Goal: Information Seeking & Learning: Check status

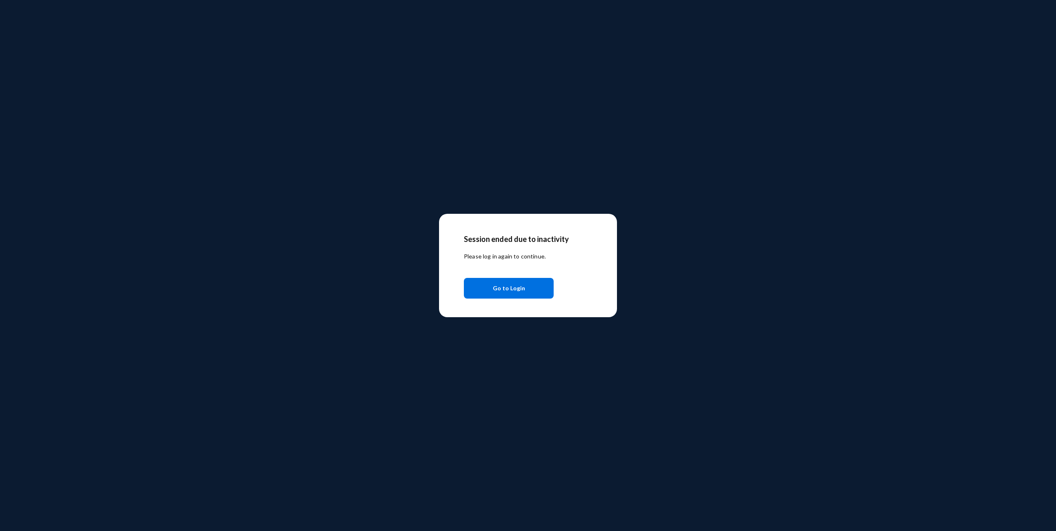
click at [501, 291] on span "Go to Login" at bounding box center [509, 288] width 32 height 15
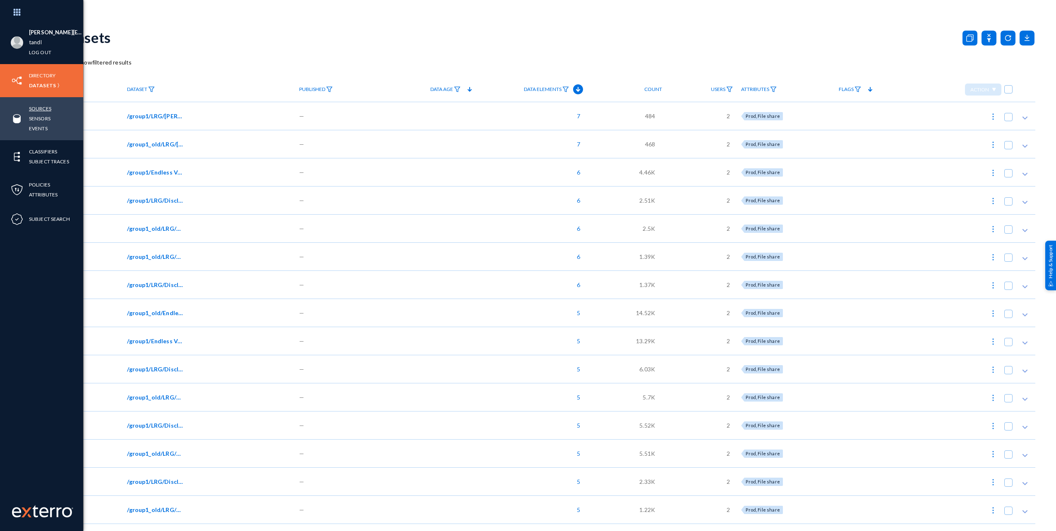
click at [34, 109] on link "Sources" at bounding box center [40, 109] width 22 height 10
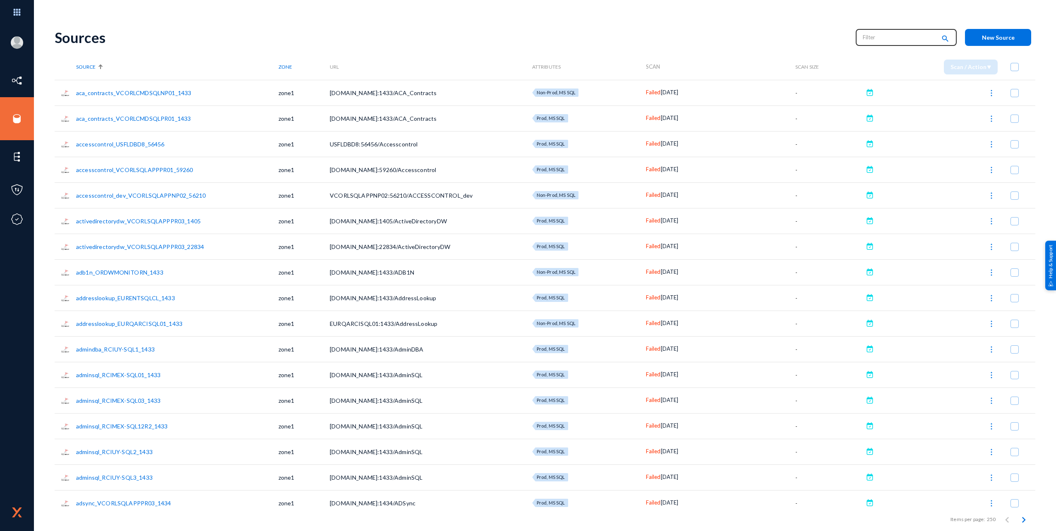
click at [868, 44] on div at bounding box center [899, 37] width 75 height 13
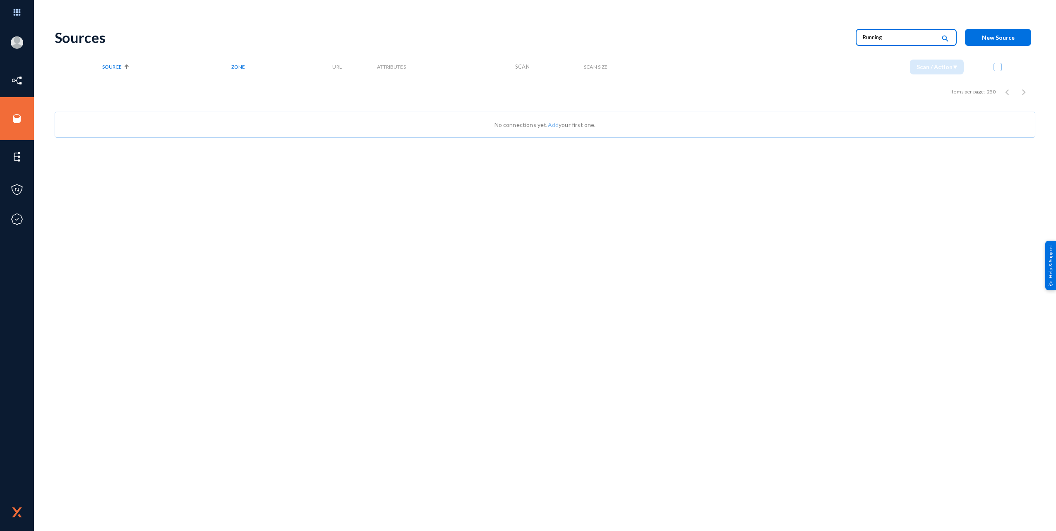
type input "Running"
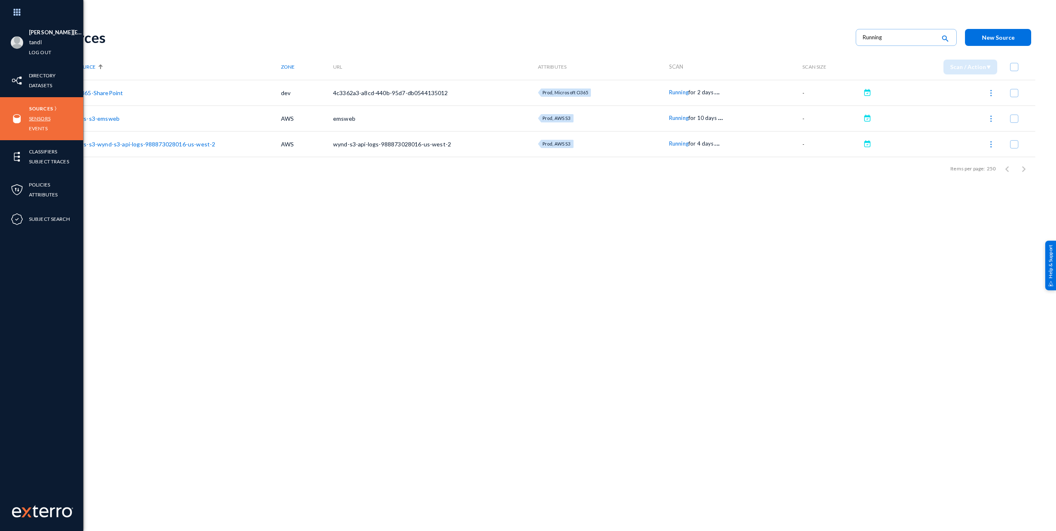
click at [44, 116] on link "Sensors" at bounding box center [40, 119] width 22 height 10
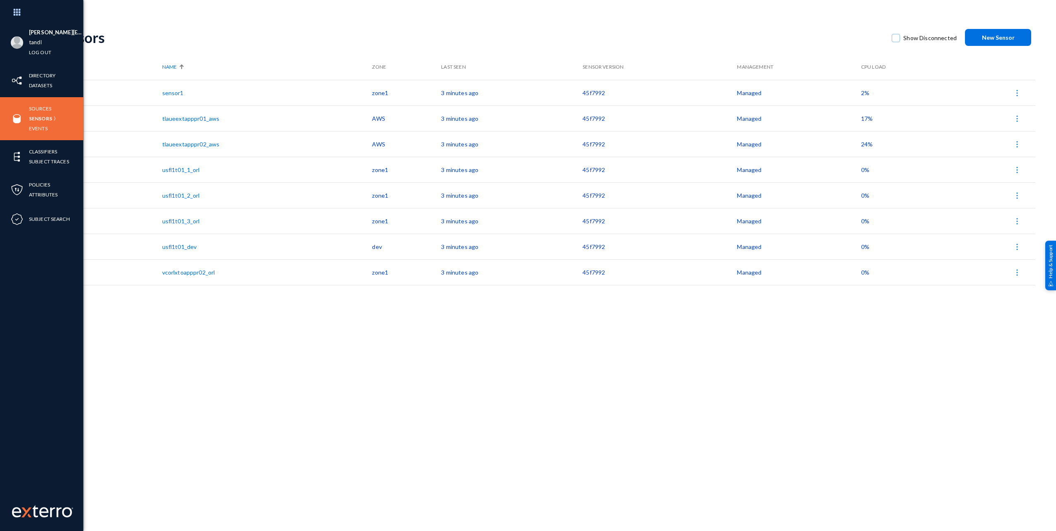
click at [354, 371] on div "Sensors Show Disconnected New Sensor Status Name Zone Last Seen Sensor Version …" at bounding box center [545, 276] width 981 height 511
click at [42, 109] on link "Sources" at bounding box center [40, 109] width 22 height 10
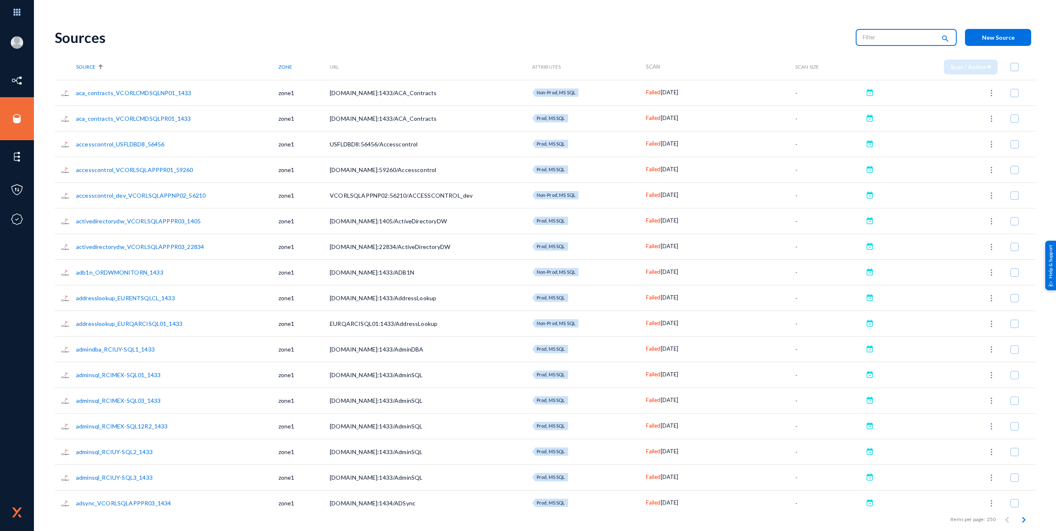
click at [877, 34] on input "text" at bounding box center [899, 37] width 73 height 12
type input "Failed"
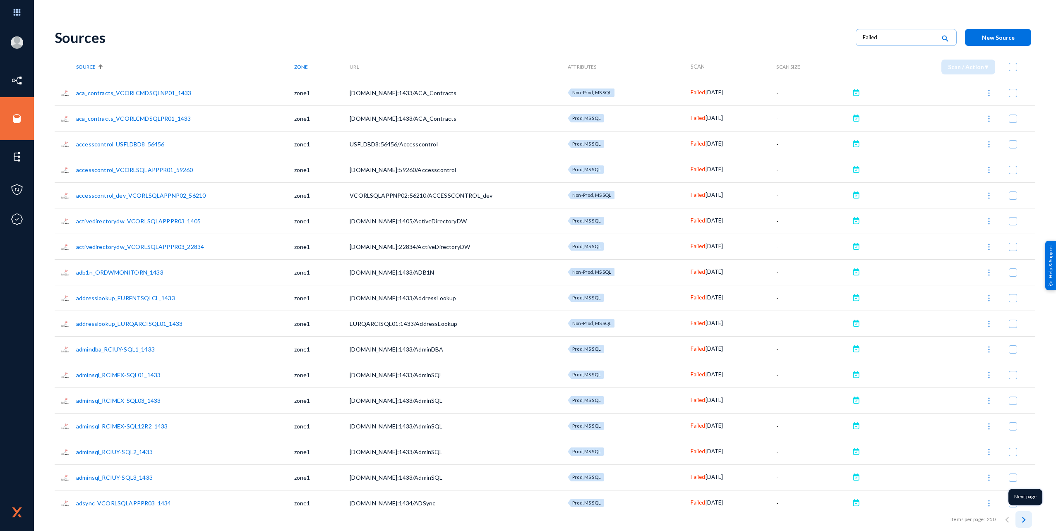
click at [1022, 520] on icon "Next page" at bounding box center [1024, 520] width 12 height 12
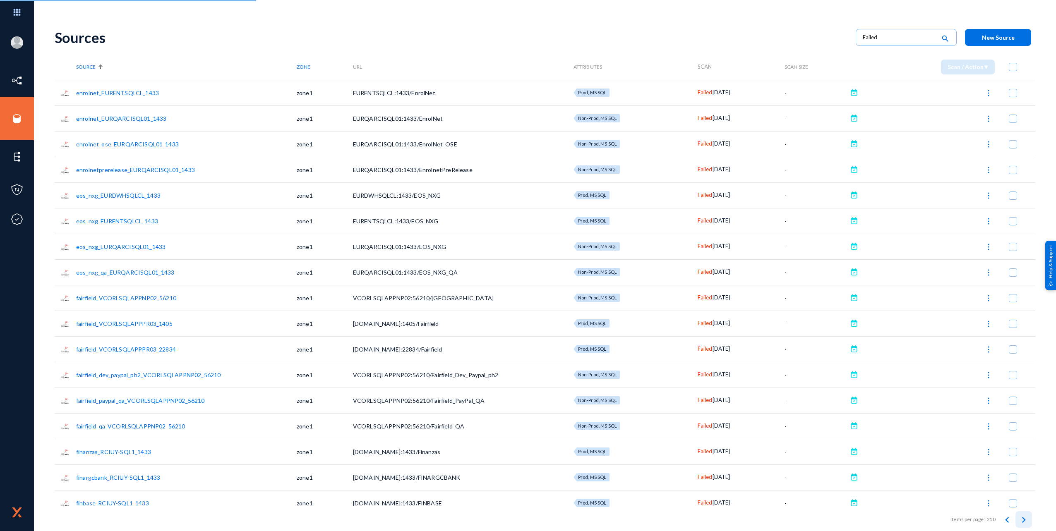
click at [1021, 522] on icon "Next page" at bounding box center [1024, 520] width 12 height 12
click at [1022, 522] on icon "Next page" at bounding box center [1024, 520] width 12 height 12
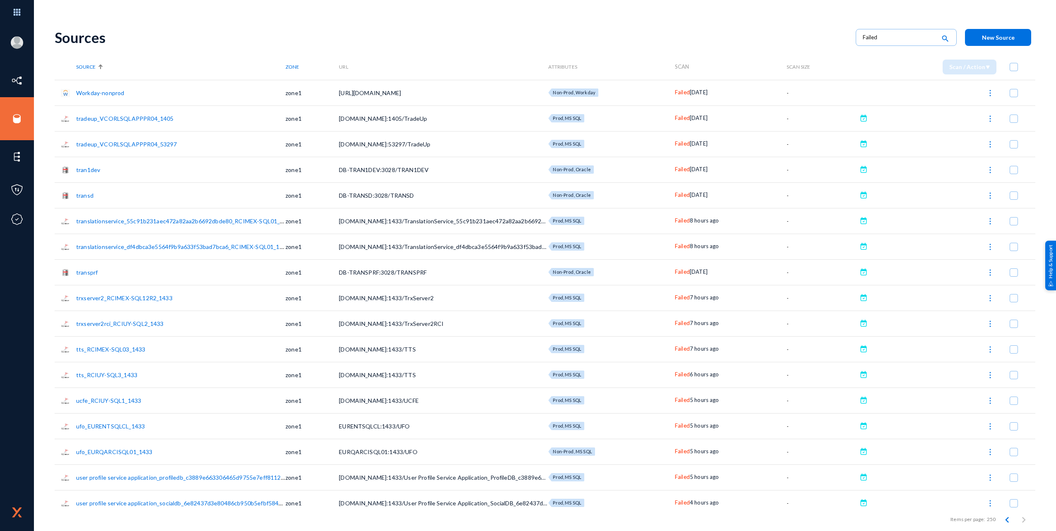
click at [1012, 61] on th at bounding box center [1017, 67] width 37 height 26
click at [1011, 66] on span at bounding box center [1014, 67] width 8 height 8
click at [1014, 71] on input "checkbox" at bounding box center [1014, 71] width 1 height 1
checkbox input "true"
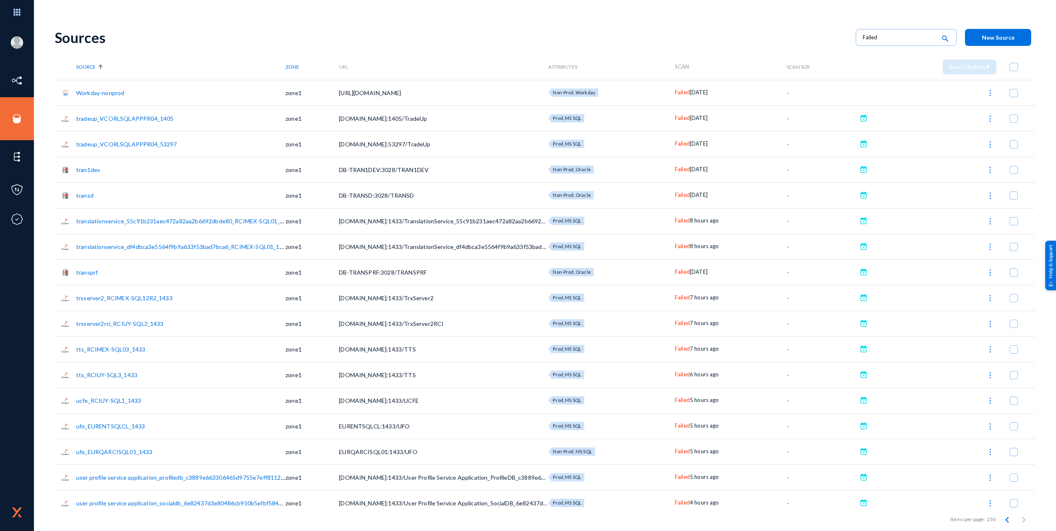
checkbox input "true"
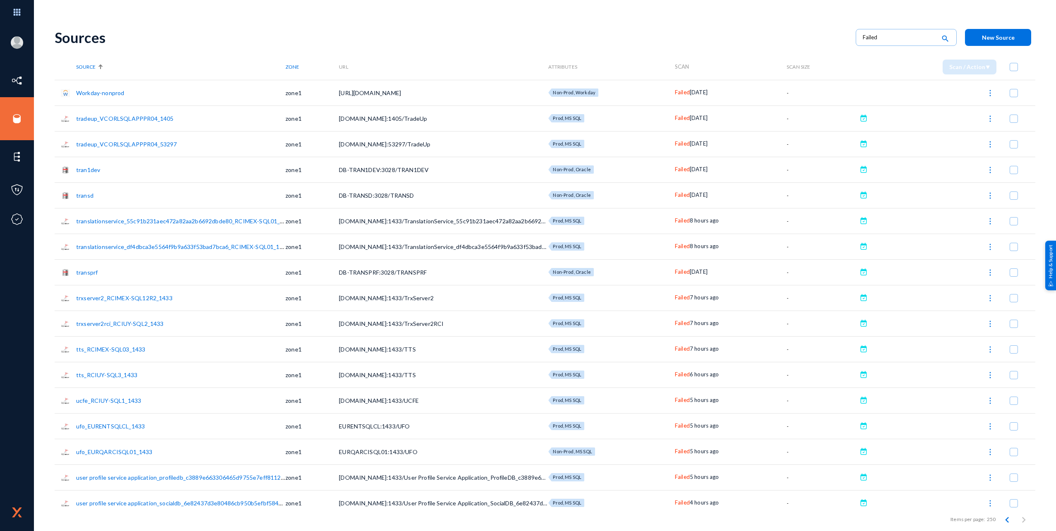
checkbox input "true"
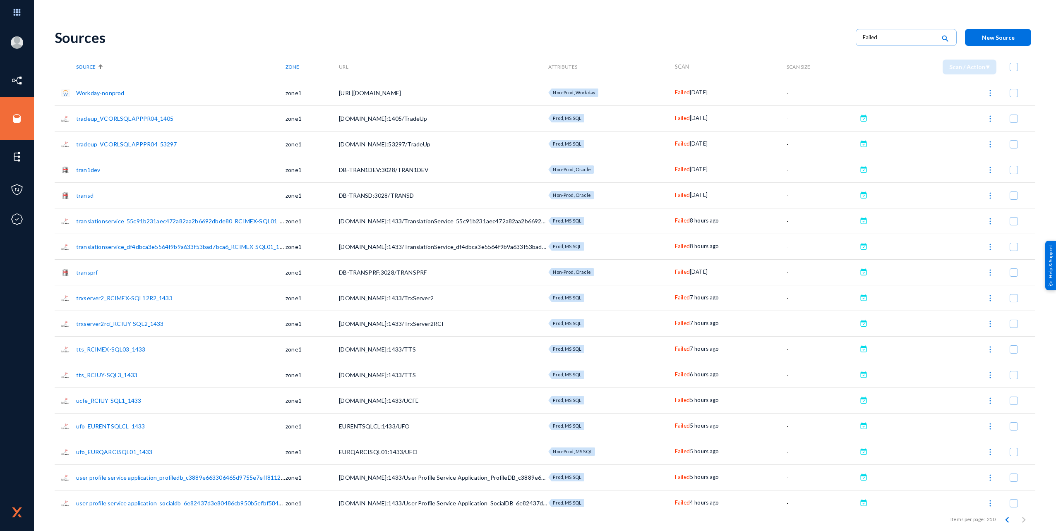
checkbox input "true"
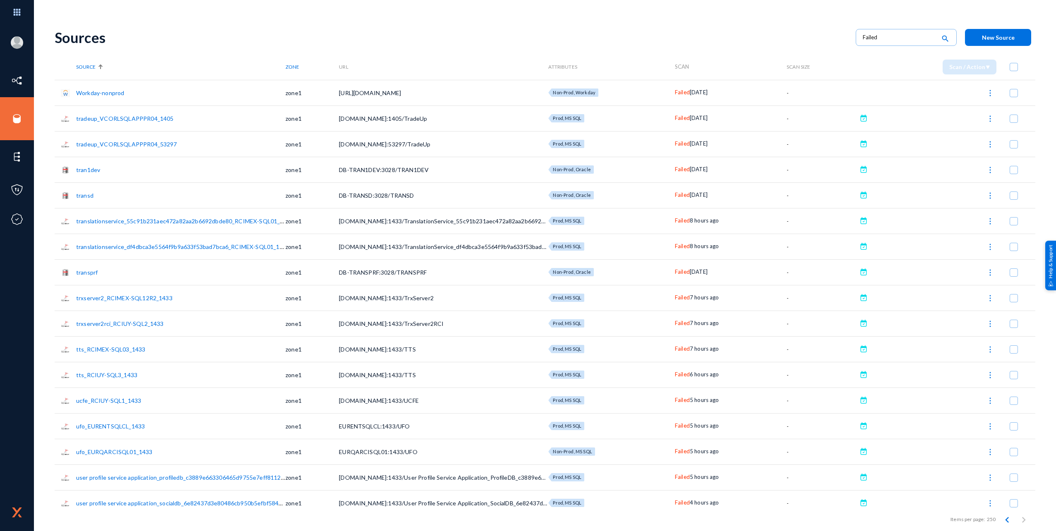
checkbox input "true"
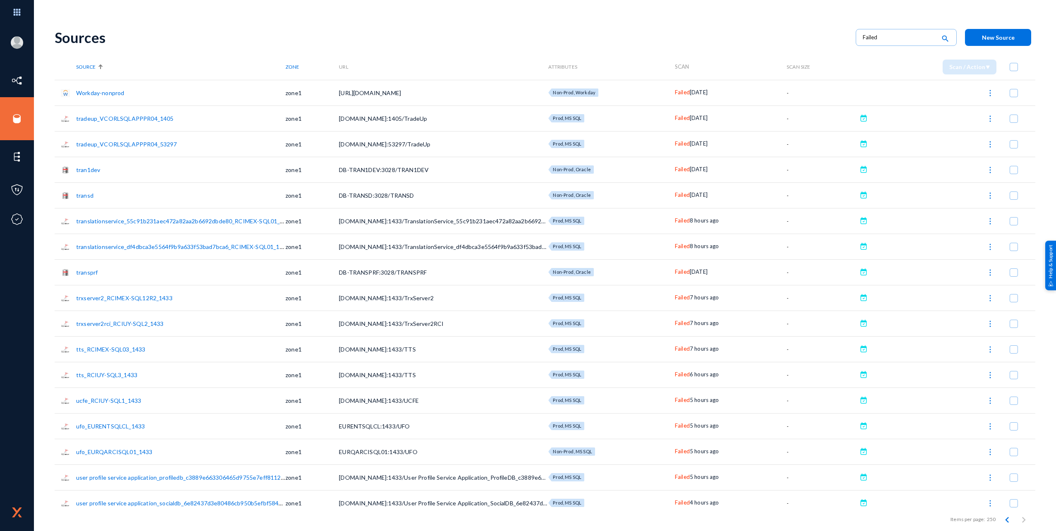
checkbox input "true"
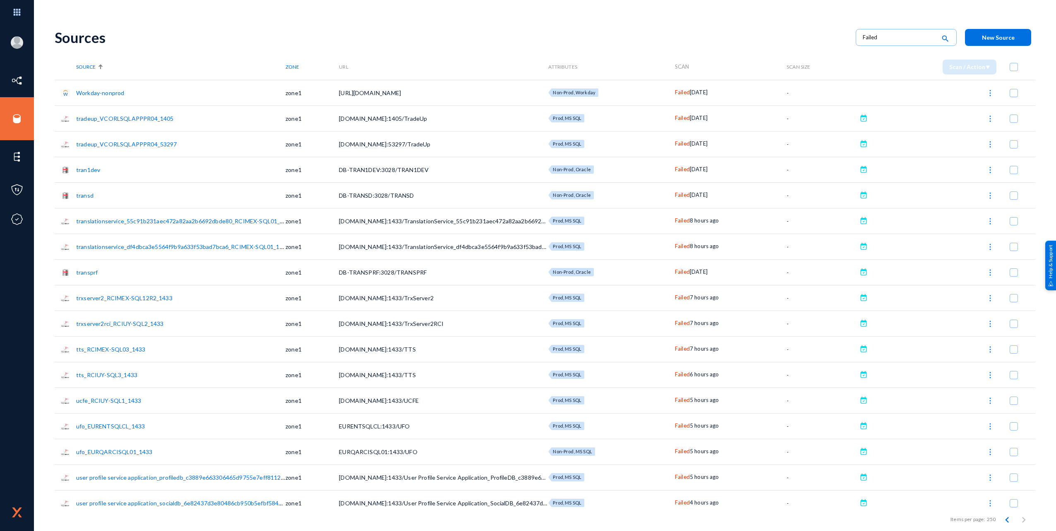
checkbox input "true"
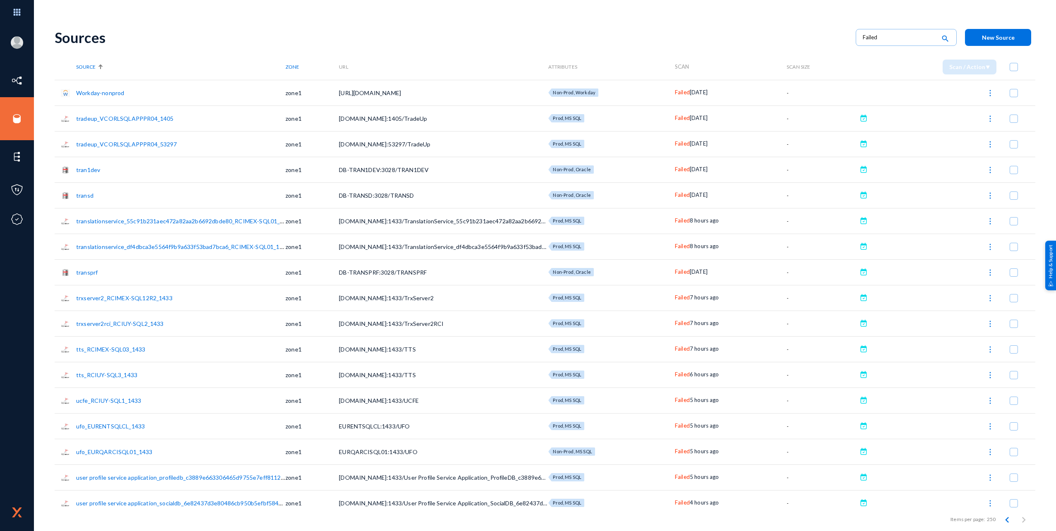
checkbox input "true"
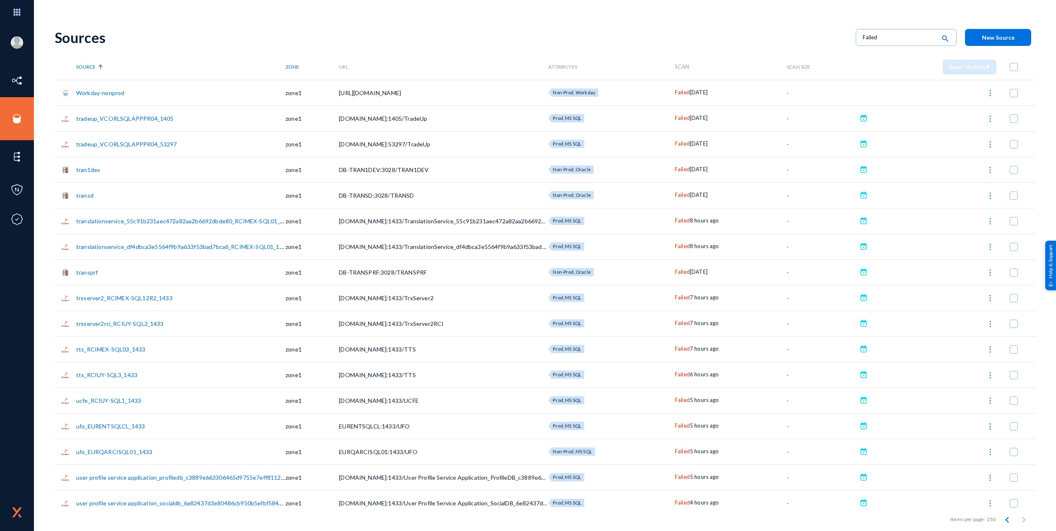
checkbox input "true"
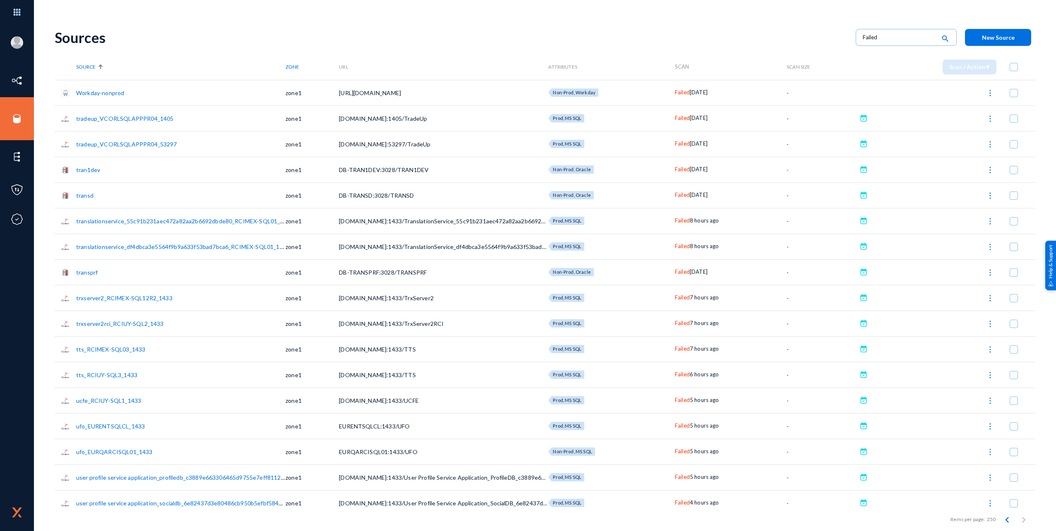
checkbox input "true"
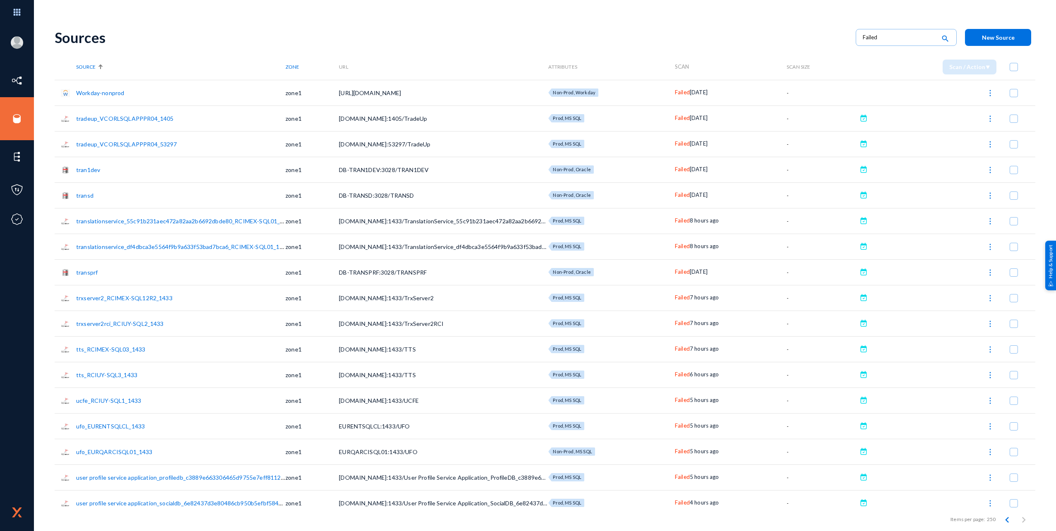
checkbox input "true"
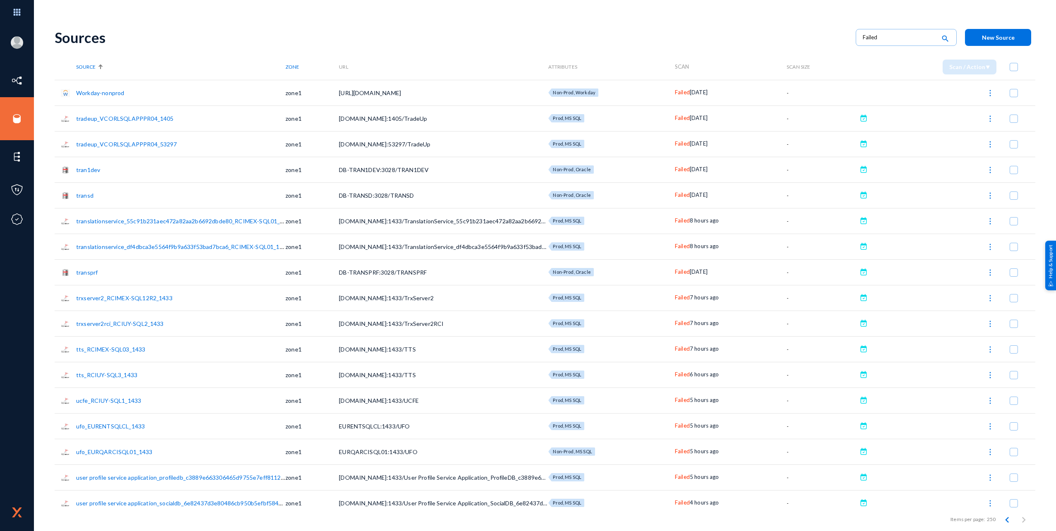
checkbox input "true"
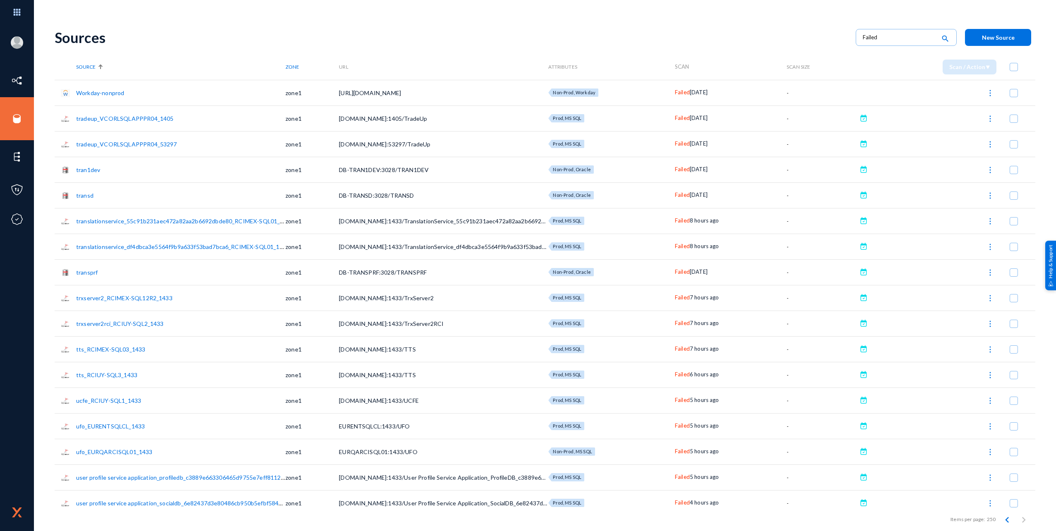
checkbox input "true"
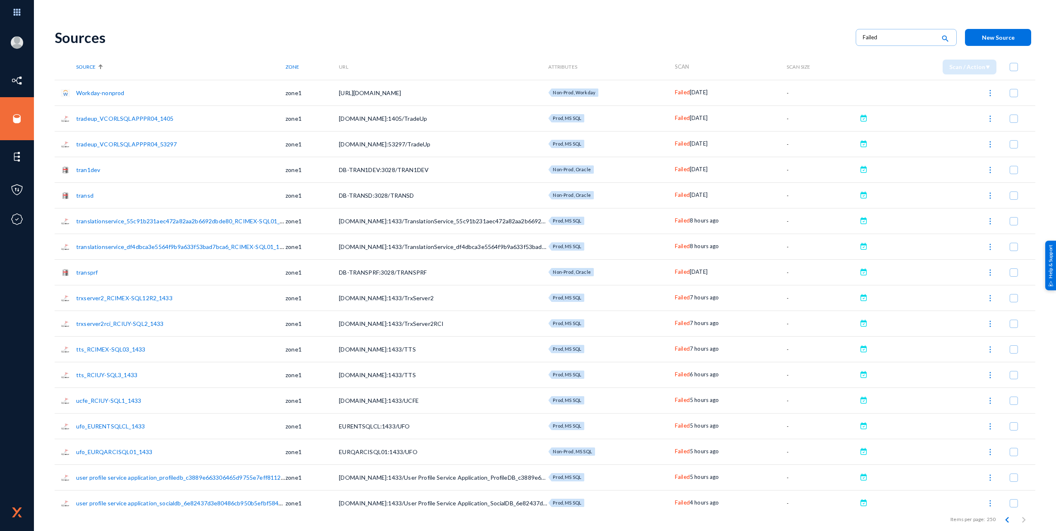
checkbox input "true"
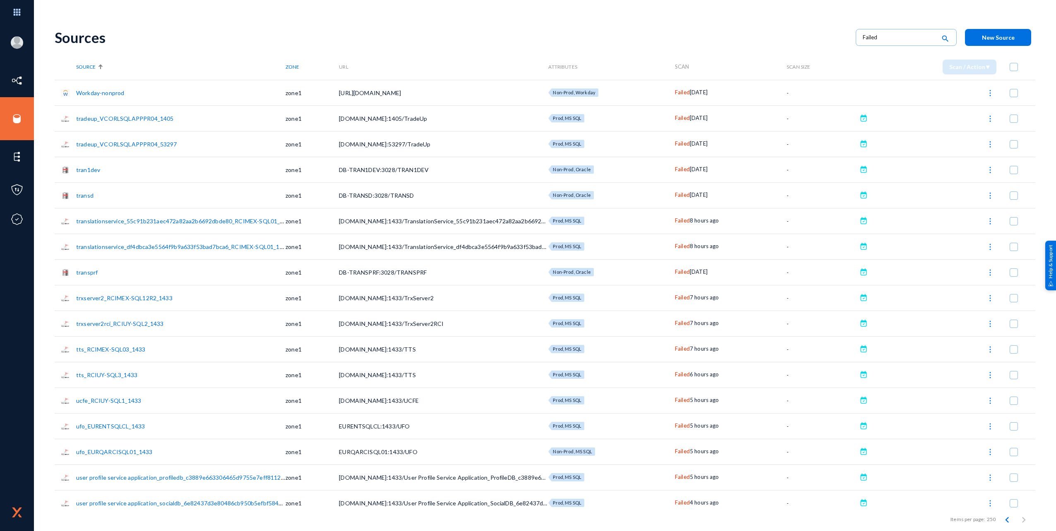
checkbox input "true"
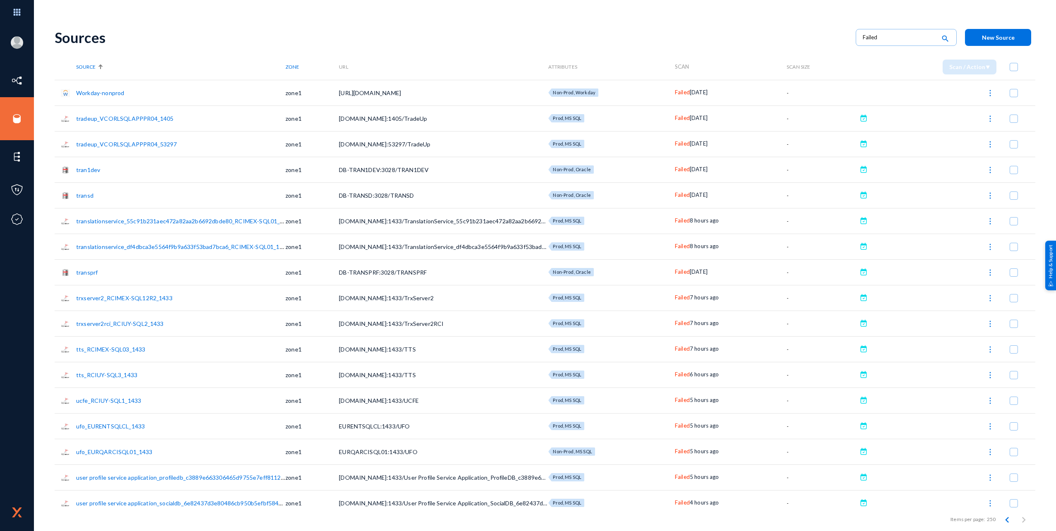
checkbox input "true"
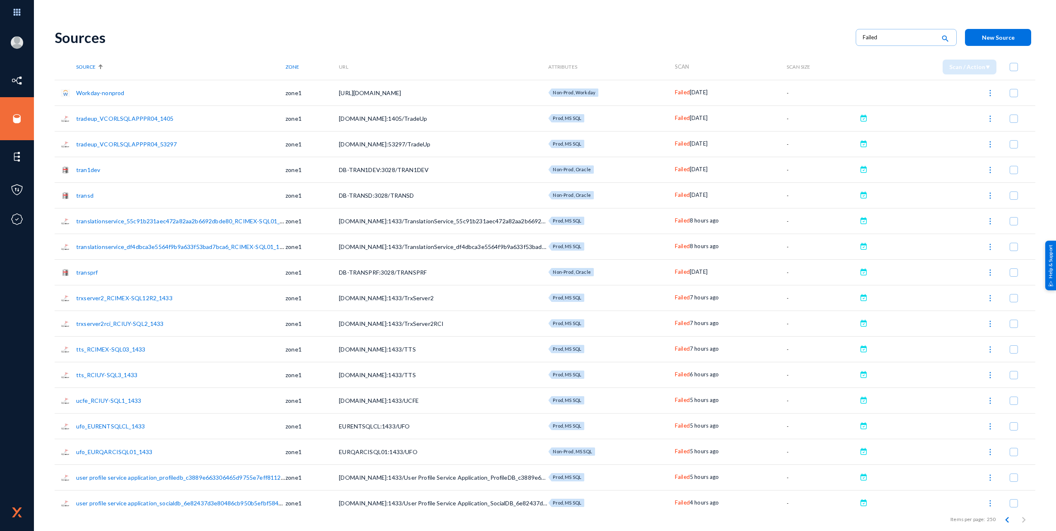
checkbox input "true"
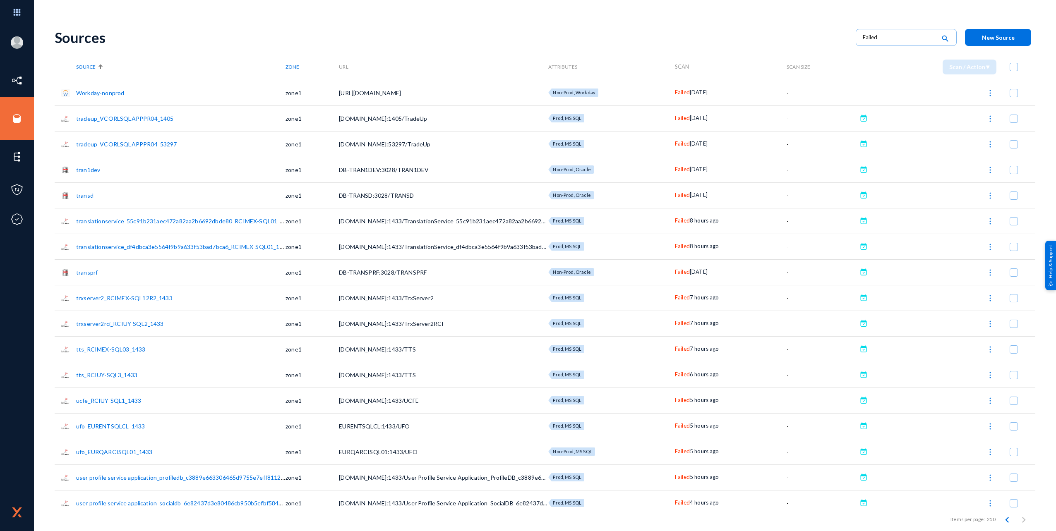
checkbox input "true"
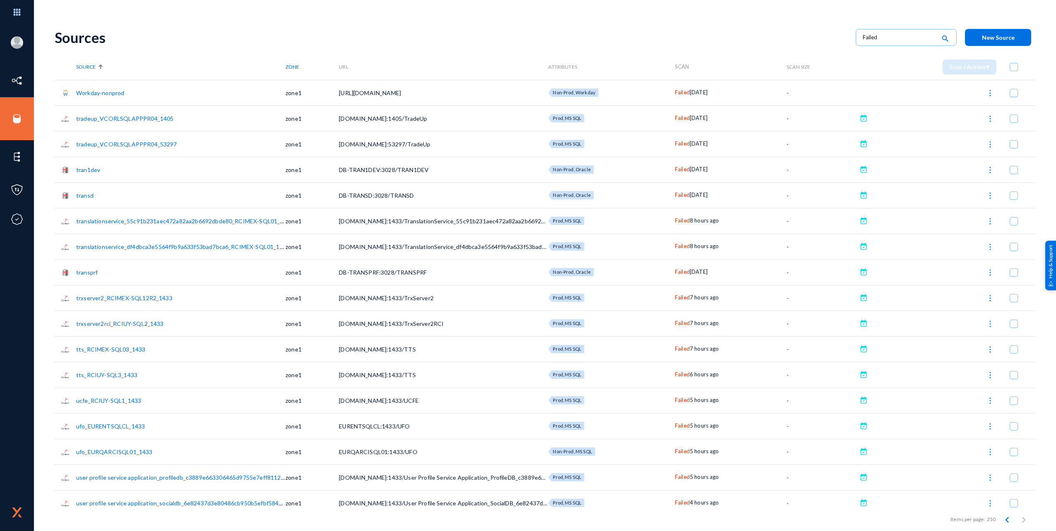
checkbox input "true"
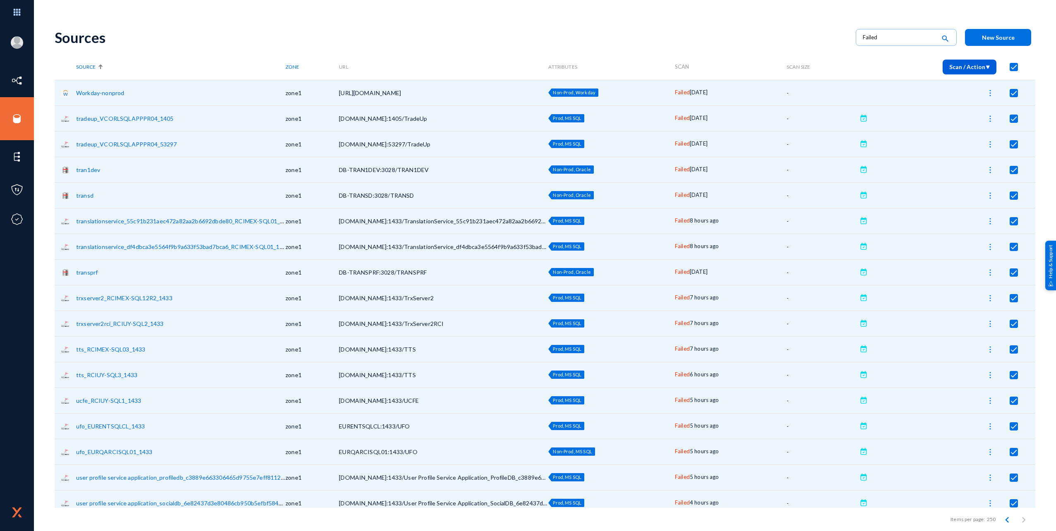
click at [986, 64] on span "Scan / Action" at bounding box center [970, 66] width 41 height 7
click at [420, 28] on div at bounding box center [528, 265] width 1056 height 531
click at [420, 29] on div "Sources Failed search New Source" at bounding box center [545, 38] width 981 height 34
click at [1010, 69] on span at bounding box center [1014, 67] width 8 height 8
click at [1014, 71] on input "checkbox" at bounding box center [1014, 71] width 1 height 1
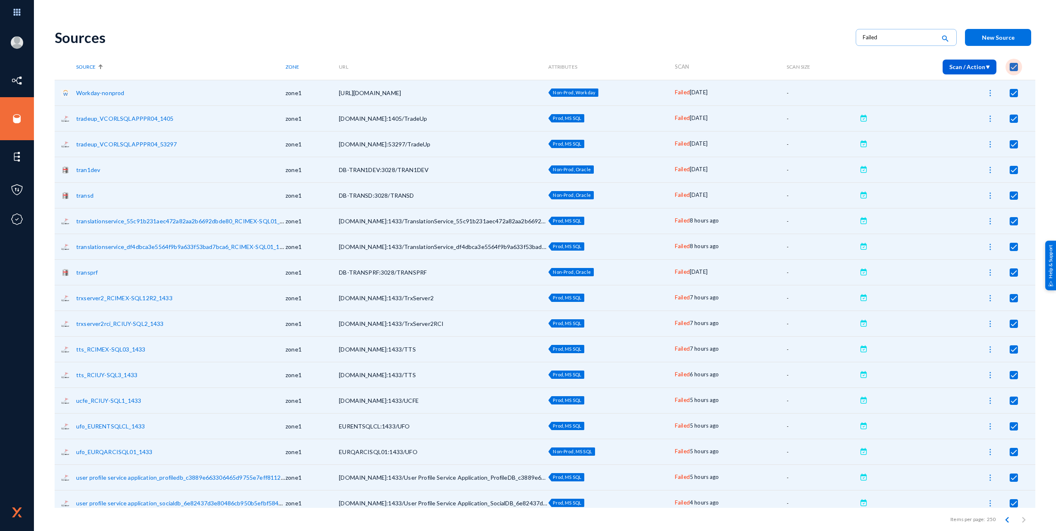
checkbox input "false"
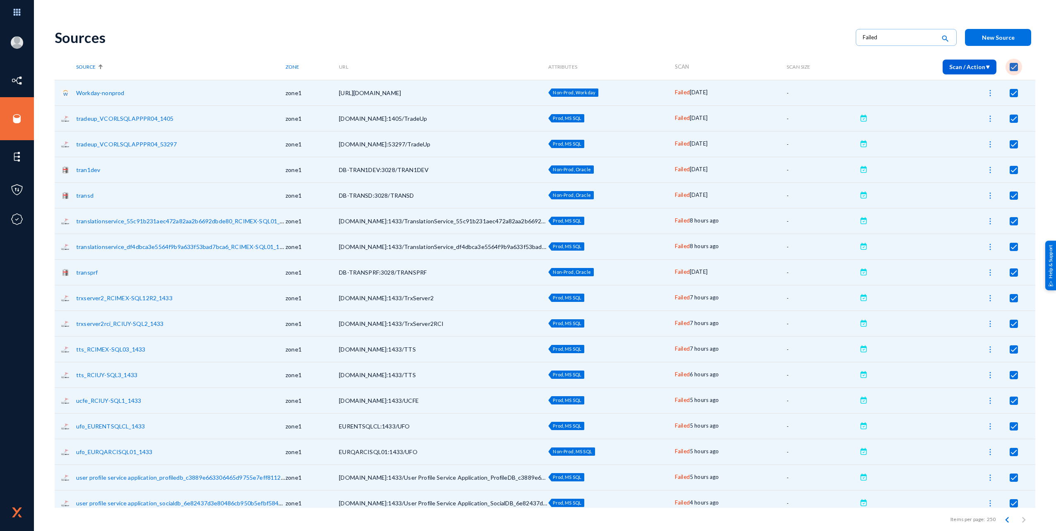
checkbox input "false"
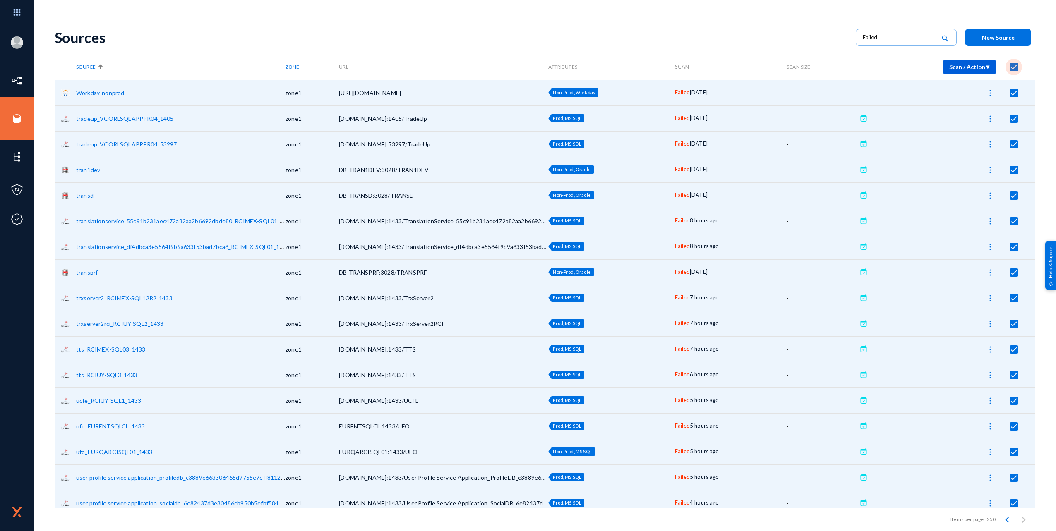
checkbox input "false"
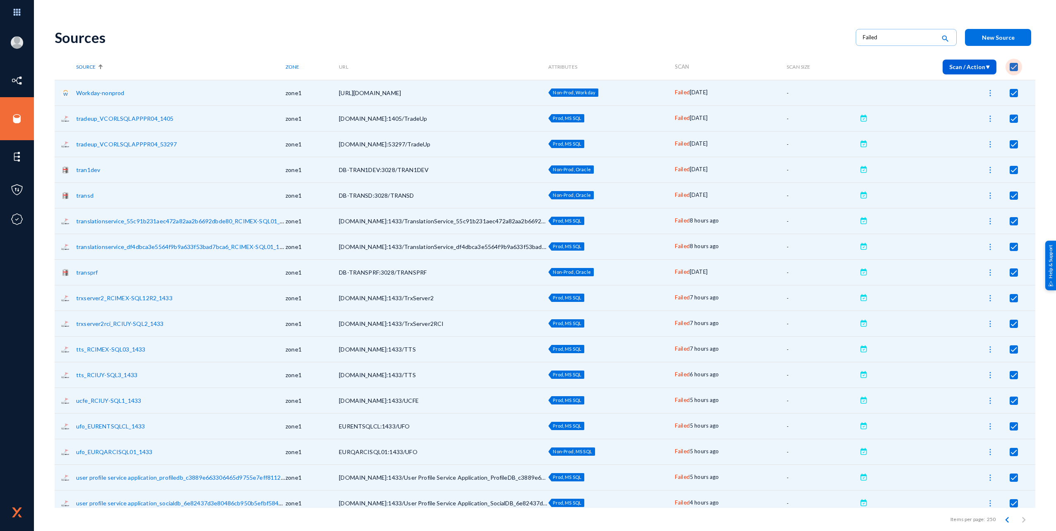
checkbox input "false"
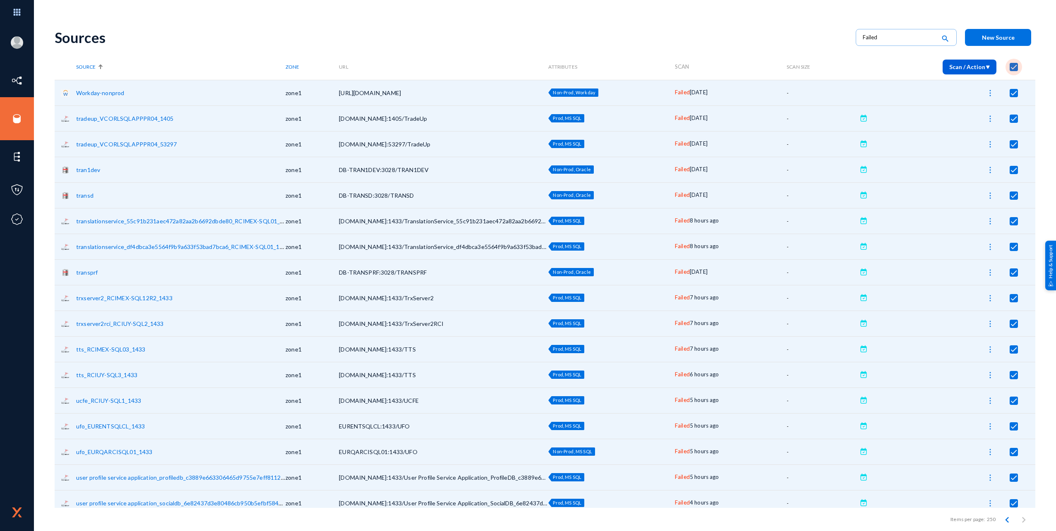
checkbox input "false"
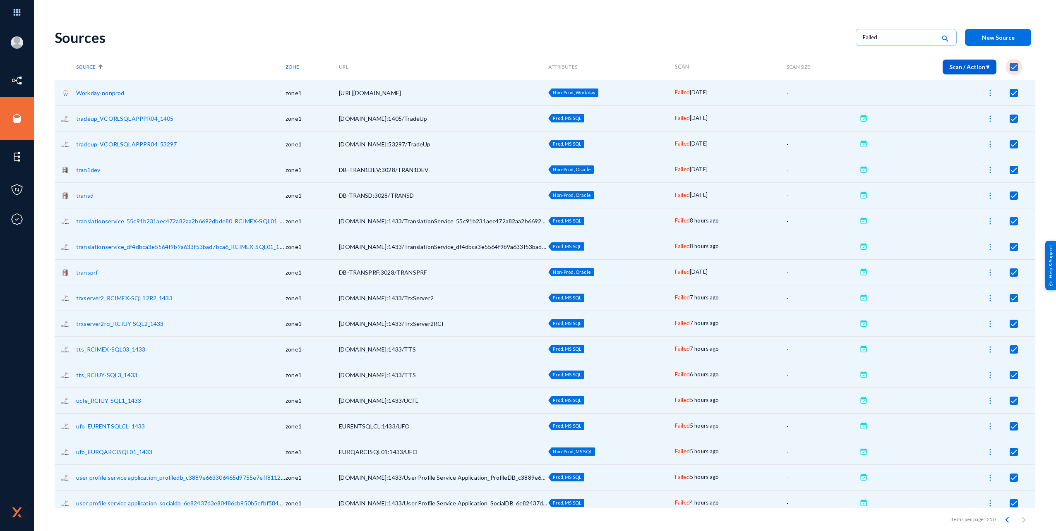
checkbox input "false"
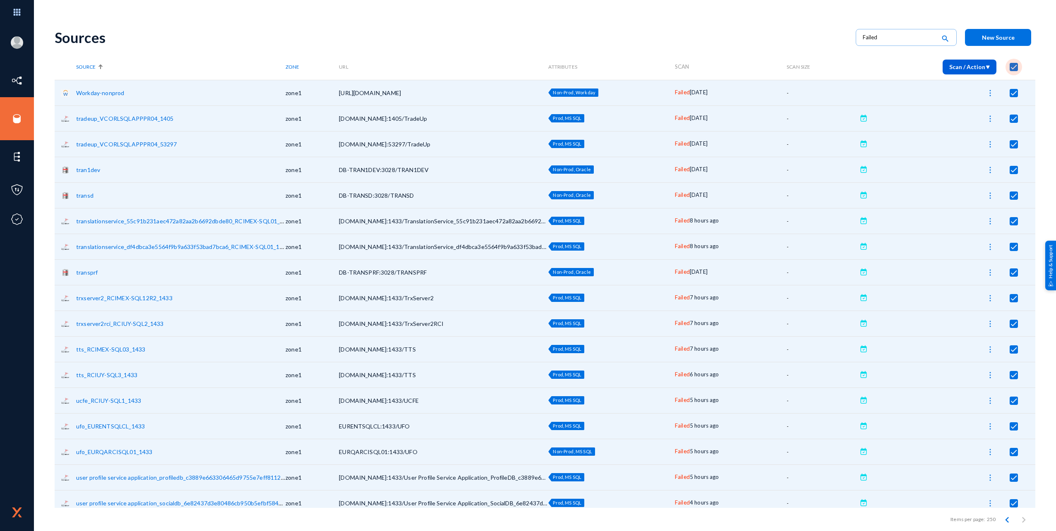
checkbox input "false"
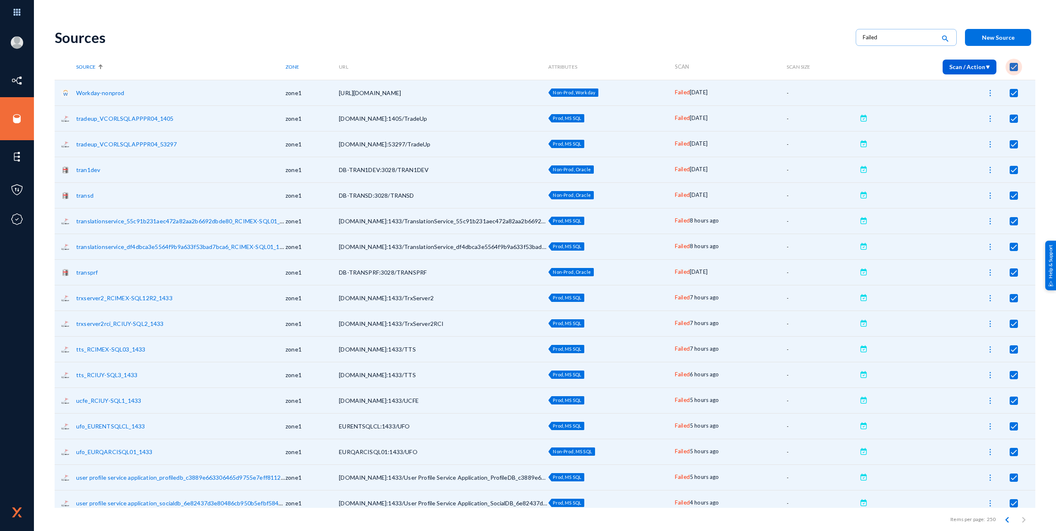
checkbox input "false"
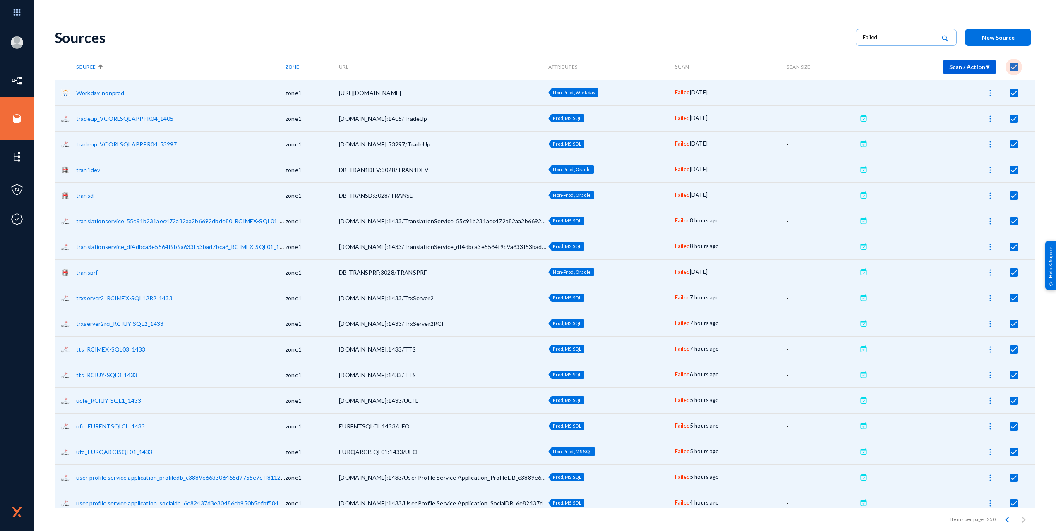
checkbox input "false"
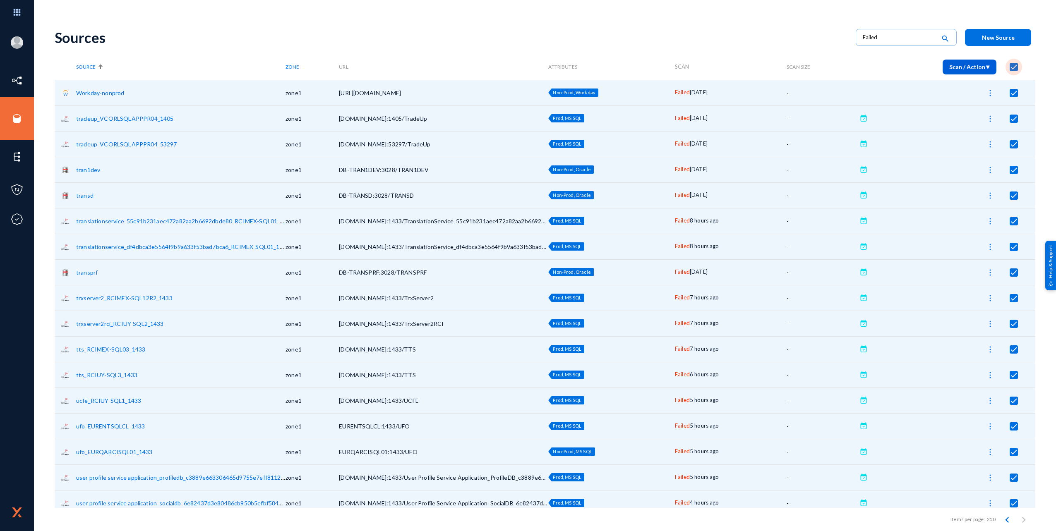
checkbox input "false"
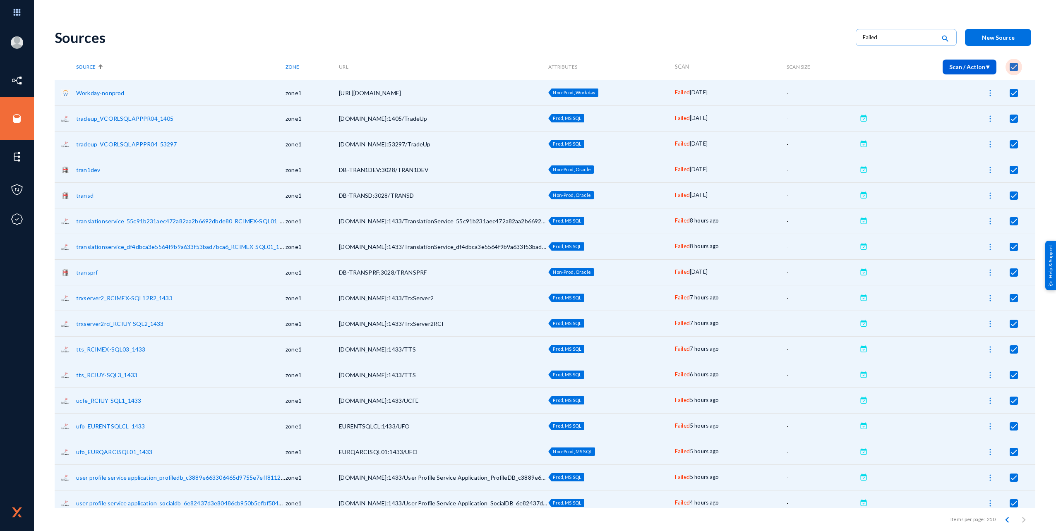
checkbox input "false"
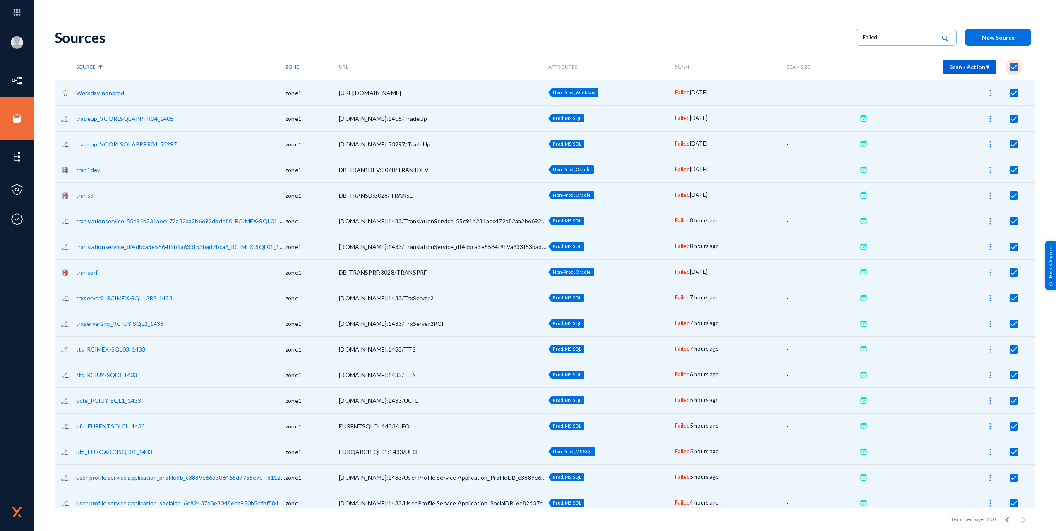
checkbox input "false"
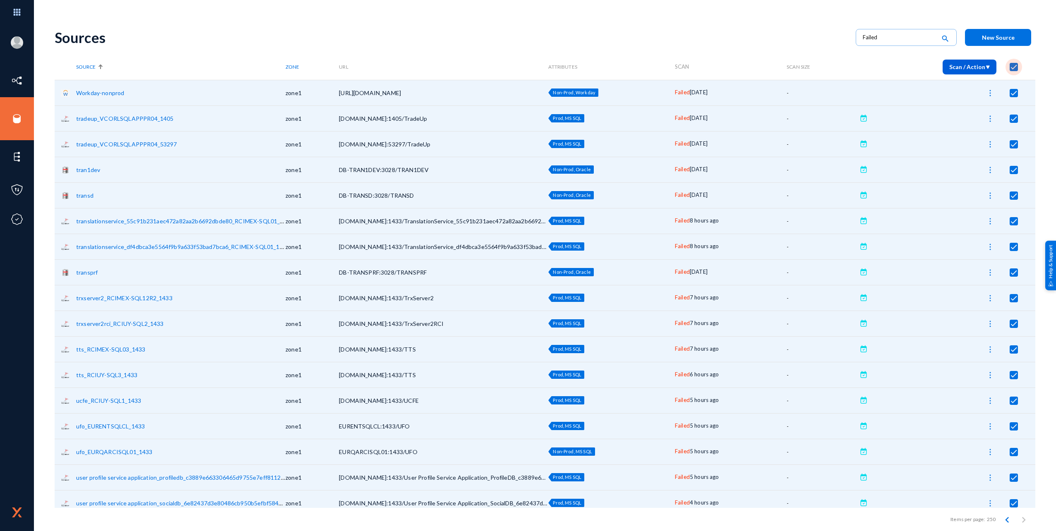
checkbox input "false"
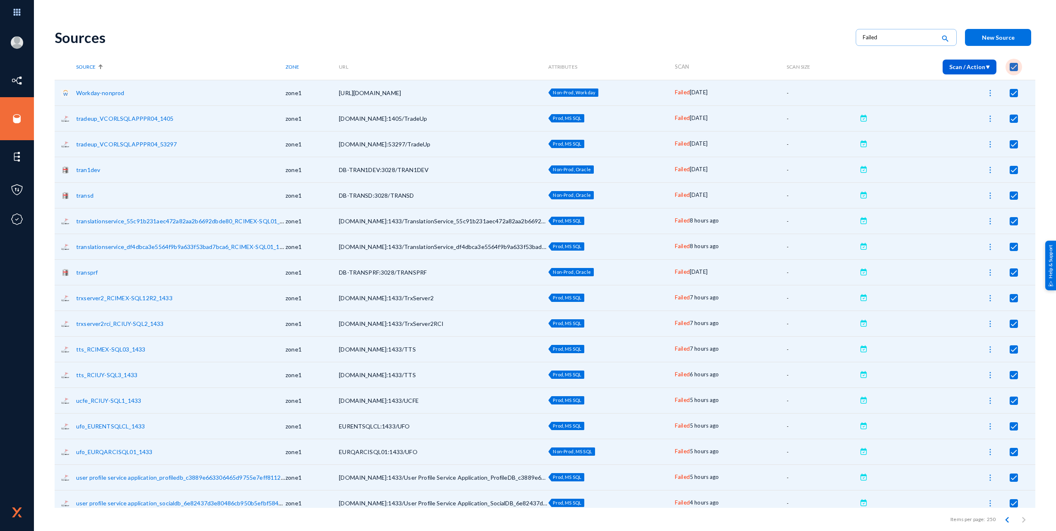
checkbox input "false"
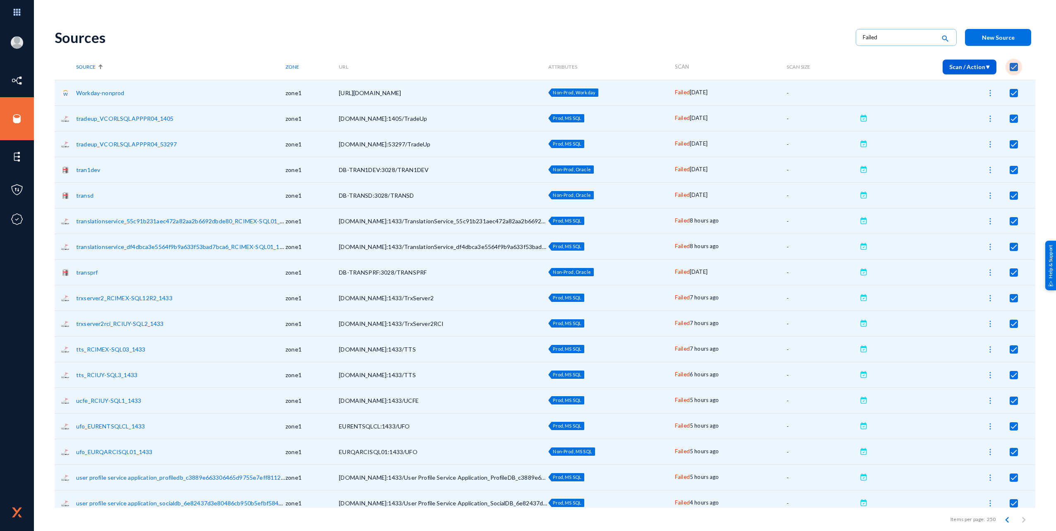
checkbox input "false"
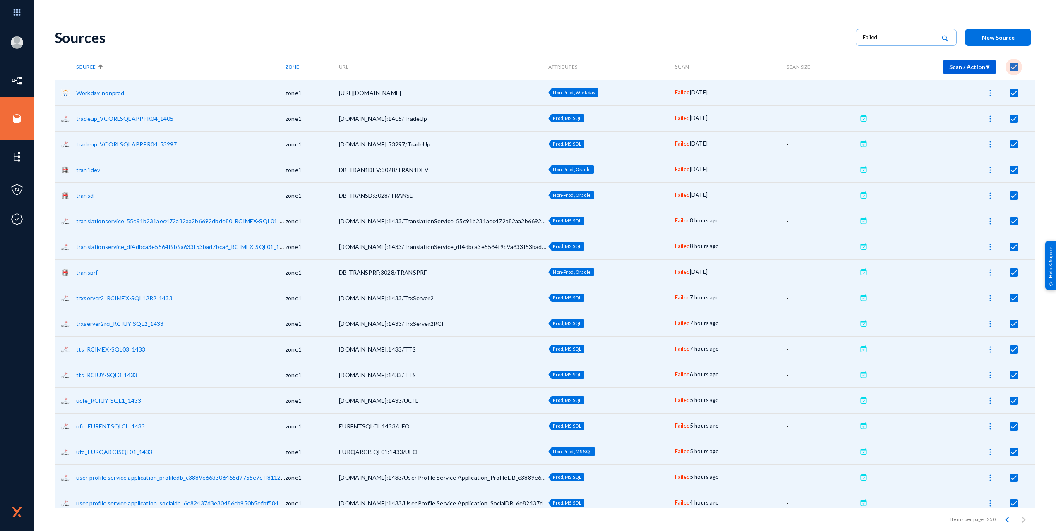
checkbox input "false"
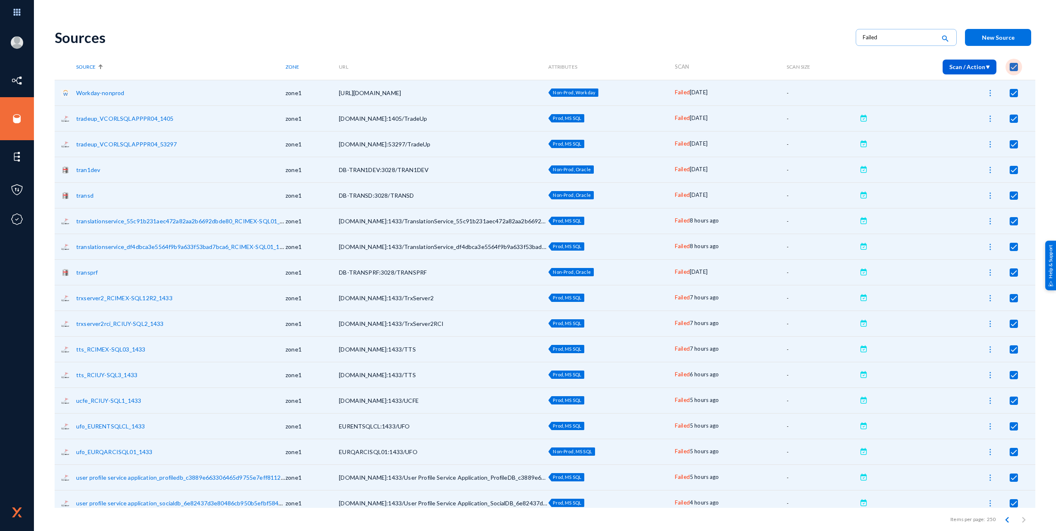
checkbox input "false"
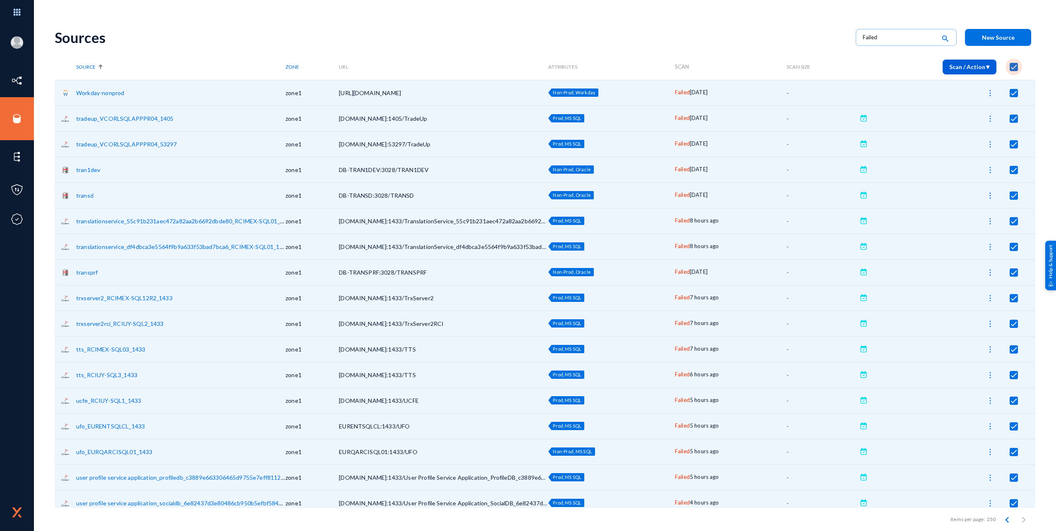
checkbox input "false"
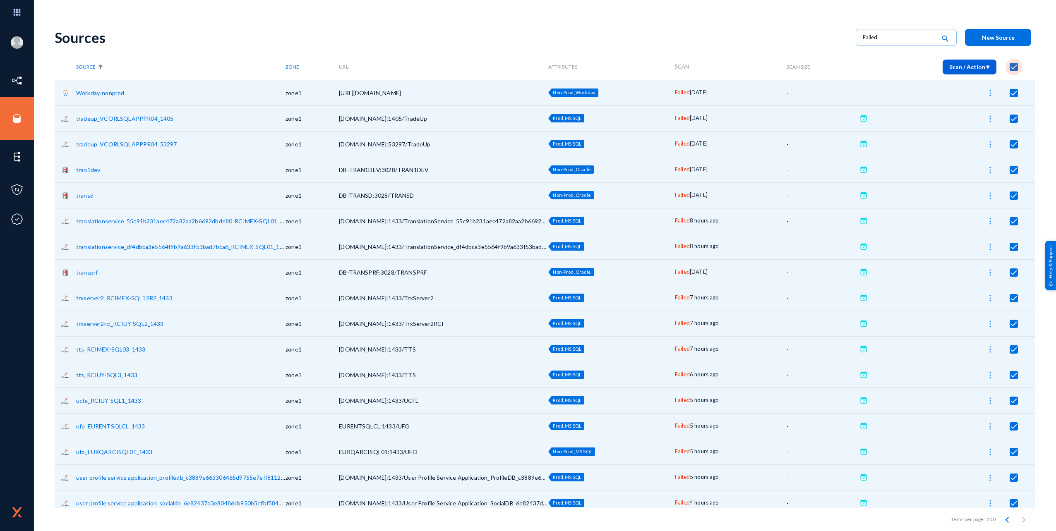
checkbox input "false"
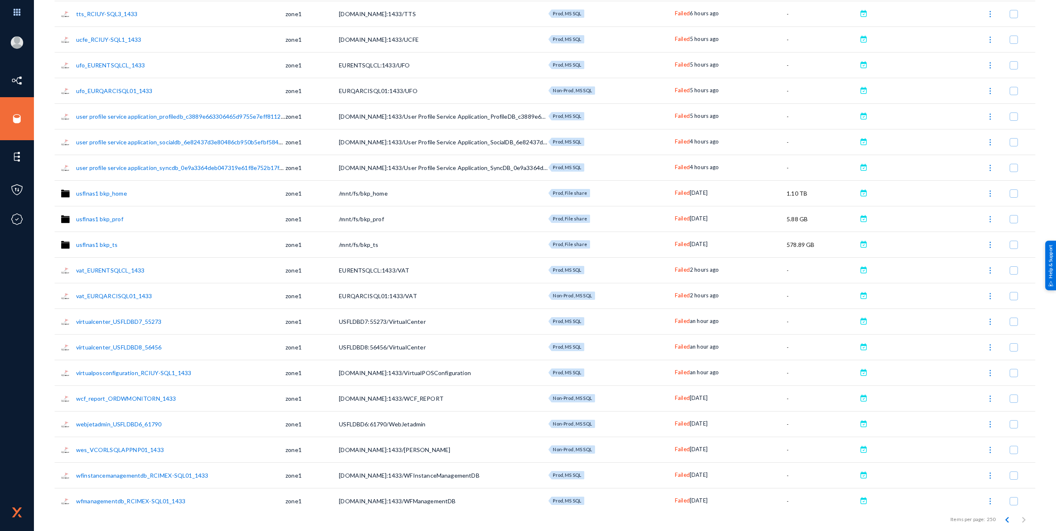
scroll to position [373, 0]
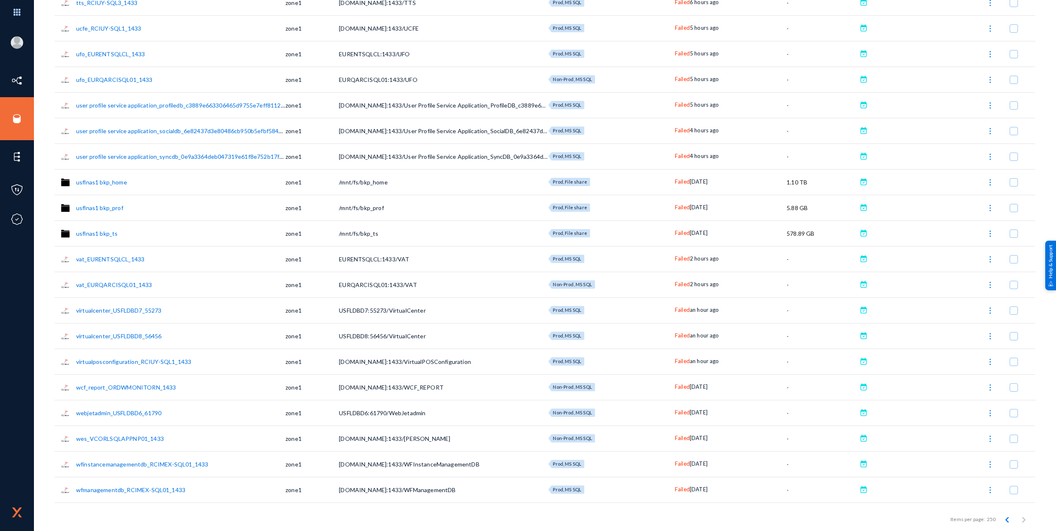
click at [675, 181] on span "Failed" at bounding box center [682, 181] width 15 height 7
click at [675, 198] on div at bounding box center [528, 265] width 1056 height 531
click at [675, 204] on span "Failed" at bounding box center [682, 207] width 15 height 7
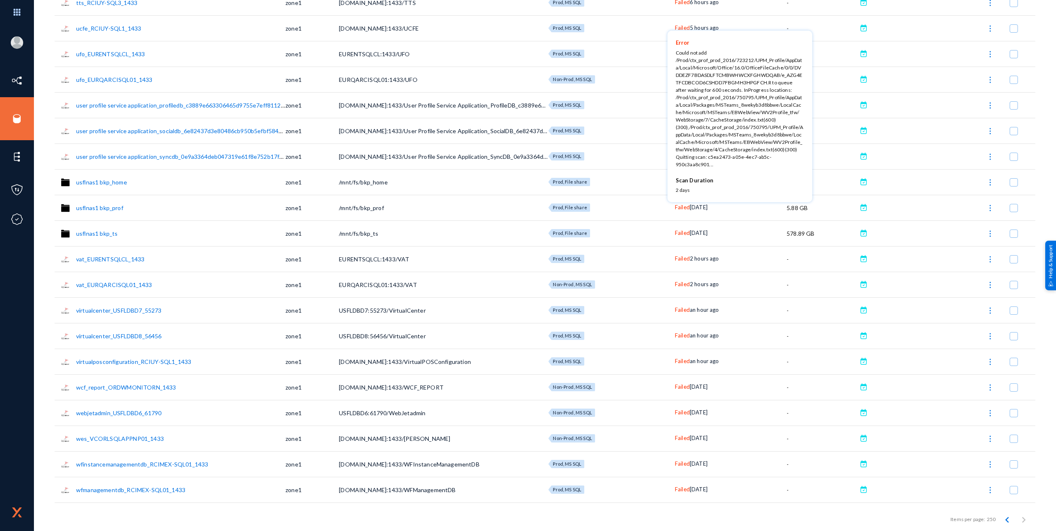
drag, startPoint x: 664, startPoint y: 431, endPoint x: 669, endPoint y: 437, distance: 7.6
click at [664, 431] on div at bounding box center [528, 265] width 1056 height 531
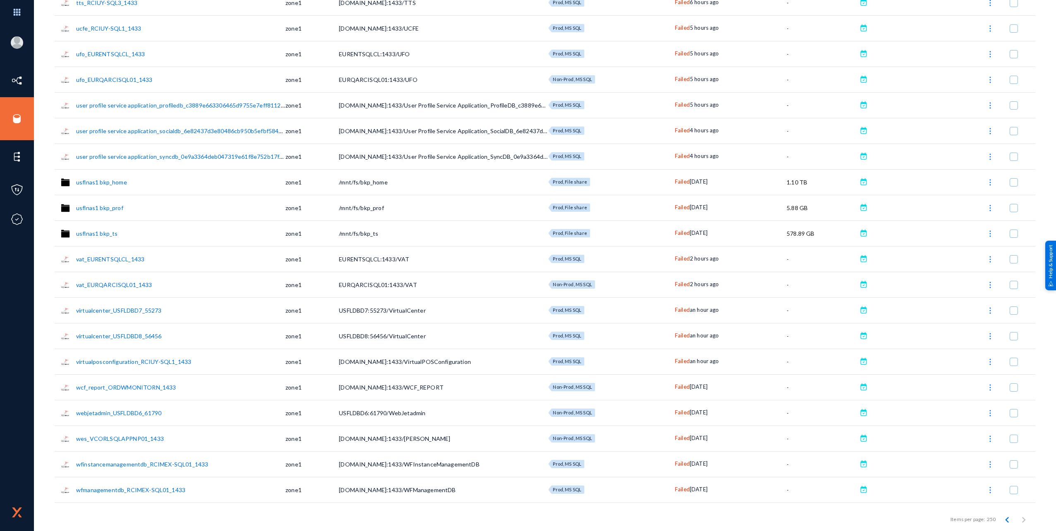
click at [675, 442] on div "Failed [DATE]" at bounding box center [731, 439] width 112 height 8
click at [675, 440] on span "Failed" at bounding box center [682, 438] width 15 height 7
click at [669, 464] on div at bounding box center [528, 265] width 1056 height 531
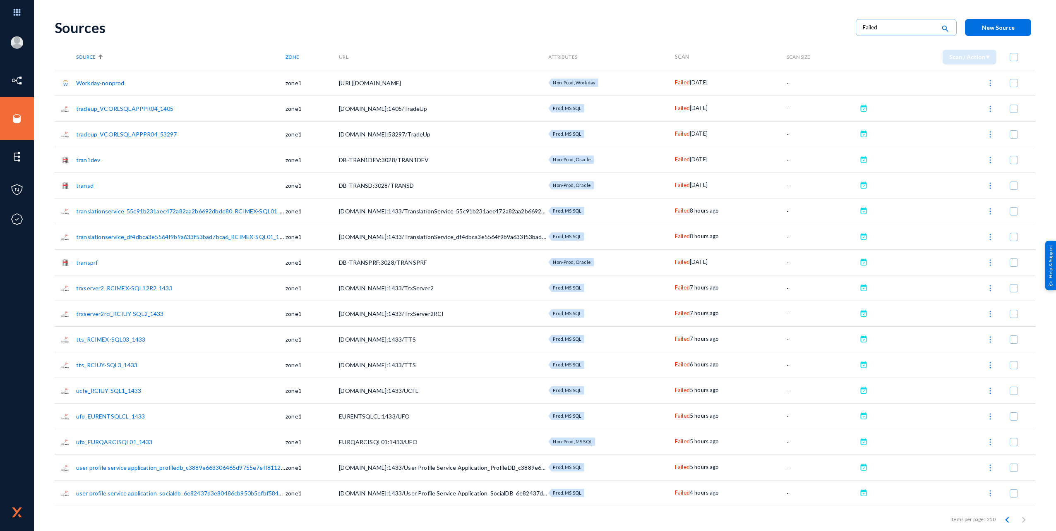
scroll to position [0, 0]
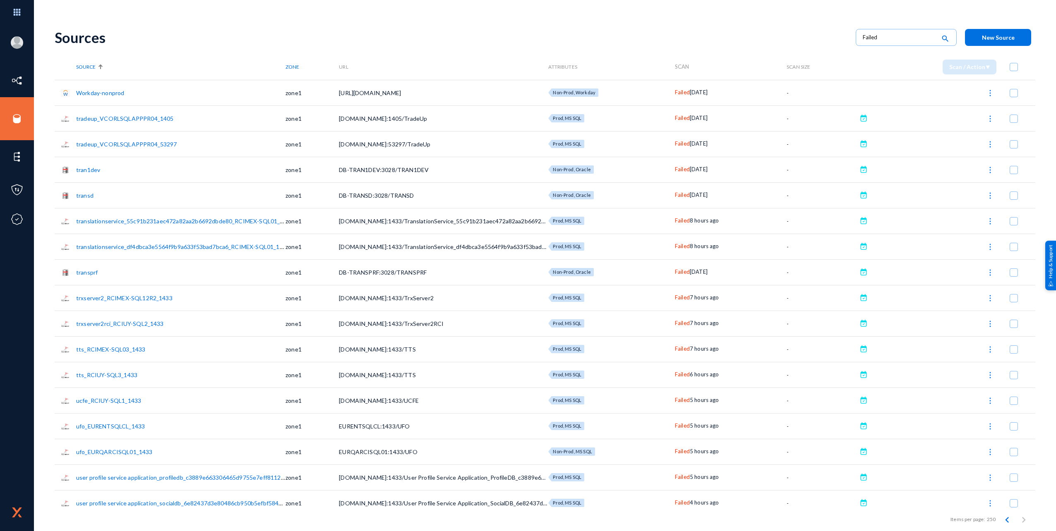
click at [750, 48] on div "Sources Failed search New Source" at bounding box center [545, 38] width 981 height 34
click at [884, 37] on input "Failed" at bounding box center [899, 37] width 73 height 12
click at [898, 36] on input "Failed" at bounding box center [899, 37] width 73 height 12
click at [897, 36] on input "Failed" at bounding box center [899, 37] width 73 height 12
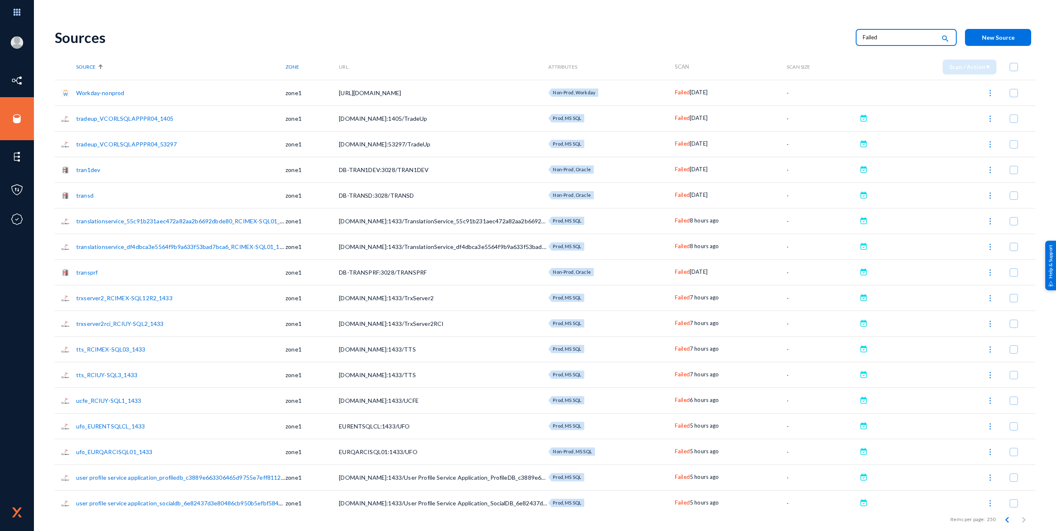
click at [897, 36] on input "Failed" at bounding box center [899, 37] width 73 height 12
click at [123, 17] on div "[PERSON_NAME][EMAIL_ADDRESS][PERSON_NAME][DOMAIN_NAME] tandl Log out Directory …" at bounding box center [528, 265] width 1056 height 531
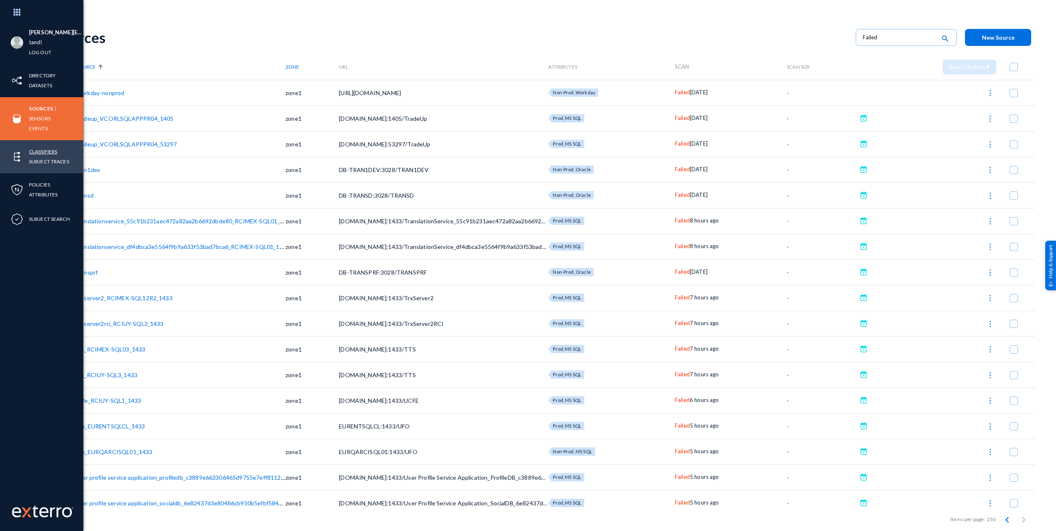
click at [39, 154] on link "Classifiers" at bounding box center [43, 152] width 28 height 10
